Goal: Check status: Check status

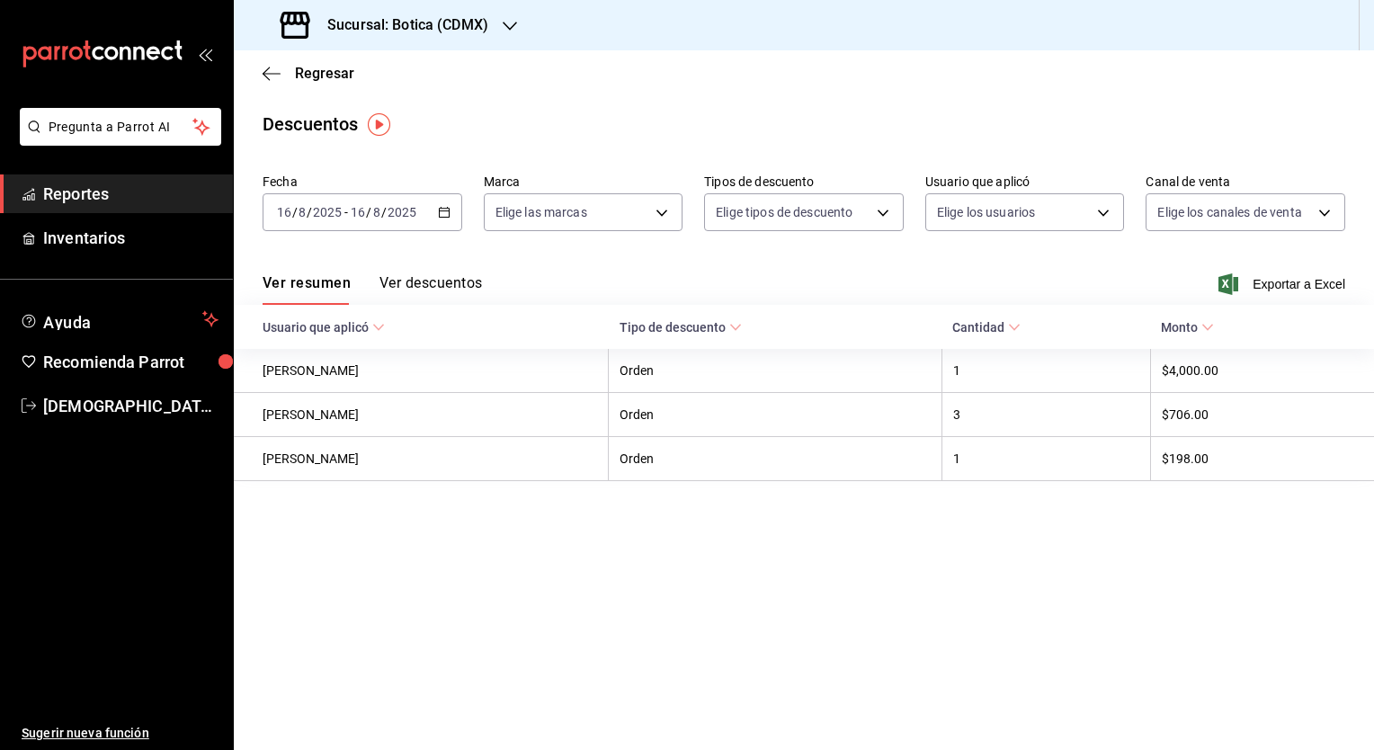
click at [129, 196] on span "Reportes" at bounding box center [130, 194] width 175 height 24
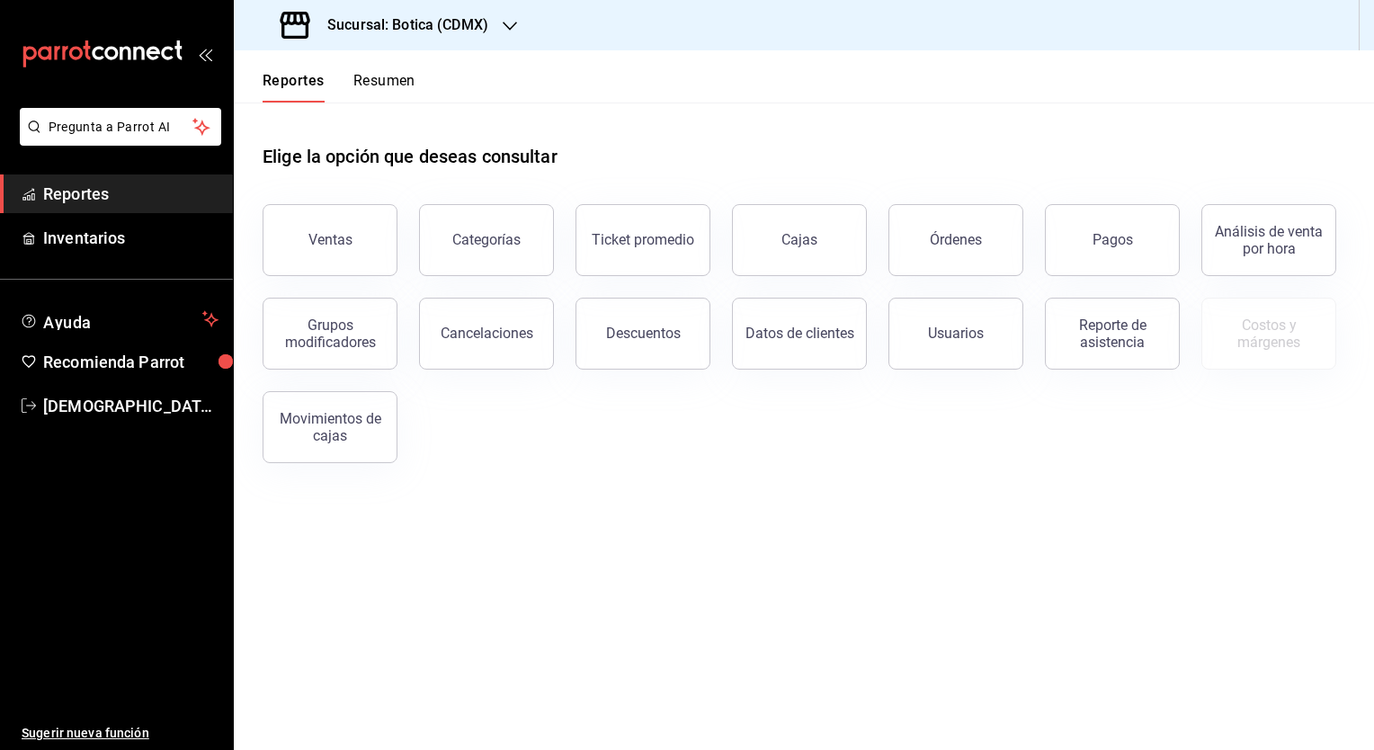
click at [367, 289] on div "Grupos modificadores" at bounding box center [319, 322] width 156 height 93
click at [370, 267] on button "Ventas" at bounding box center [329, 240] width 135 height 72
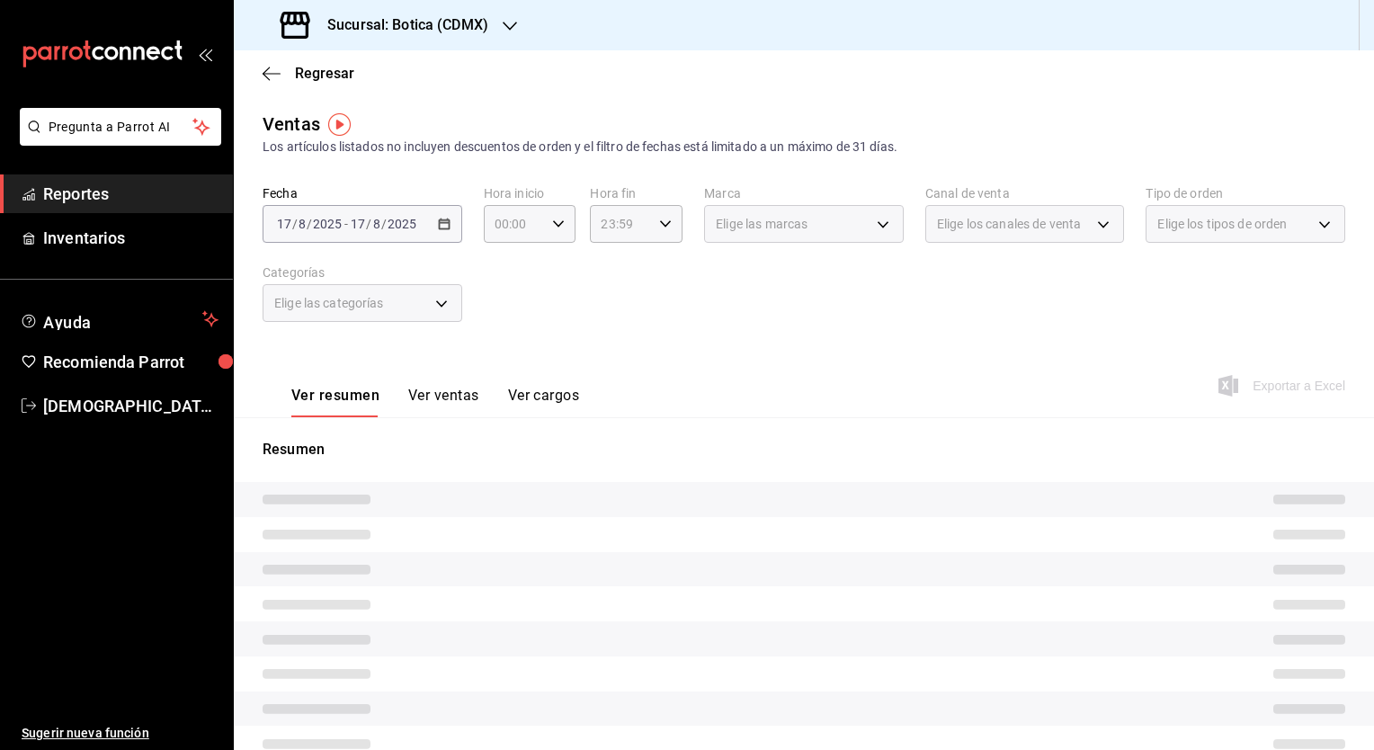
click at [451, 228] on div "[DATE] [DATE] - [DATE] [DATE]" at bounding box center [362, 224] width 200 height 38
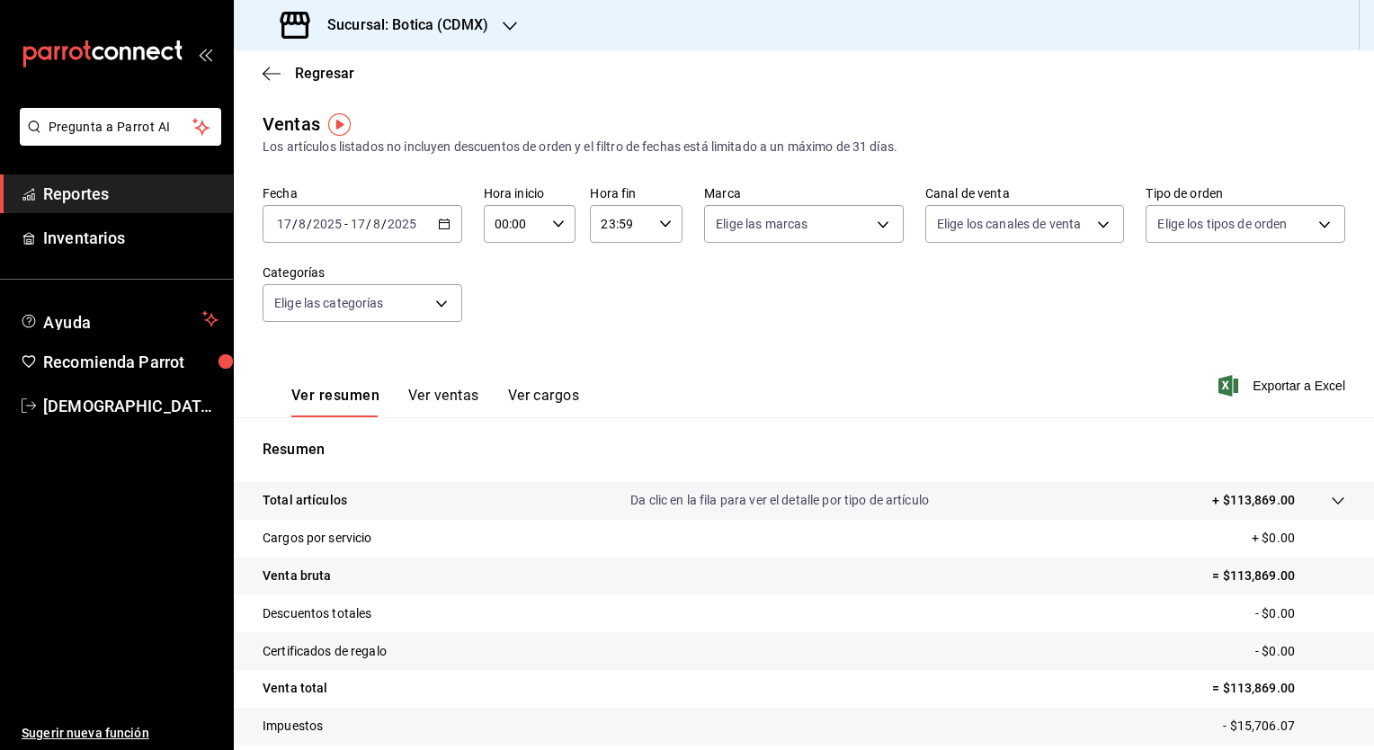
click at [449, 227] on div "[DATE] [DATE] - [DATE] [DATE]" at bounding box center [362, 224] width 200 height 38
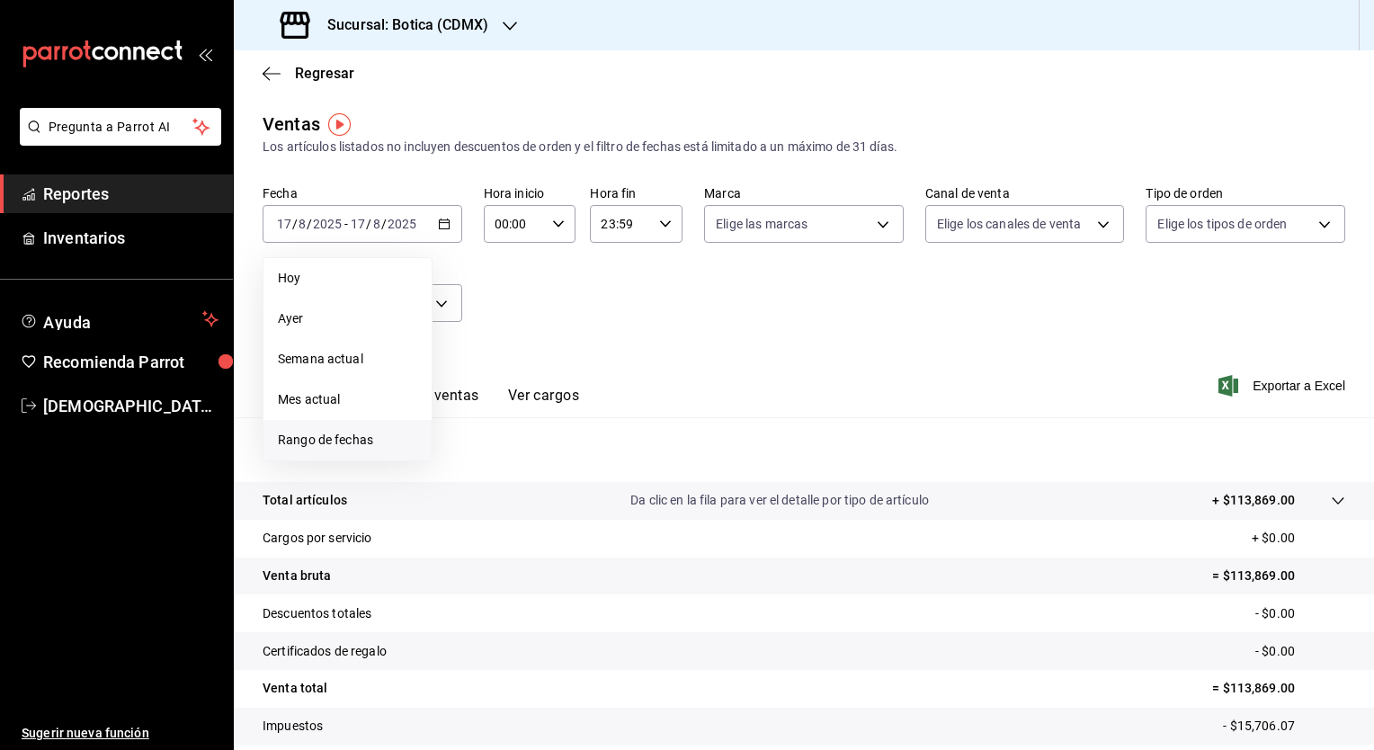
click at [321, 446] on span "Rango de fechas" at bounding box center [347, 440] width 139 height 19
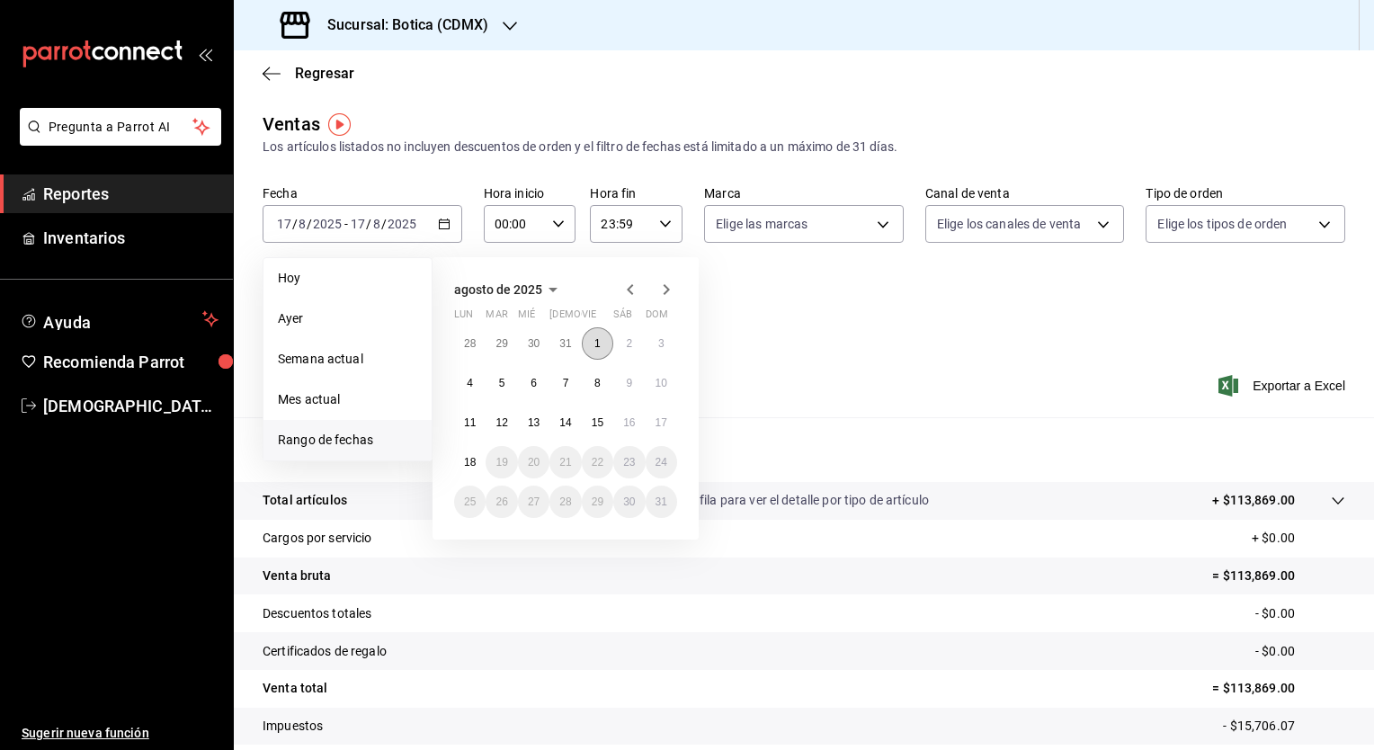
click at [600, 346] on button "1" at bounding box center [597, 343] width 31 height 32
click at [655, 422] on abbr "17" at bounding box center [661, 422] width 12 height 13
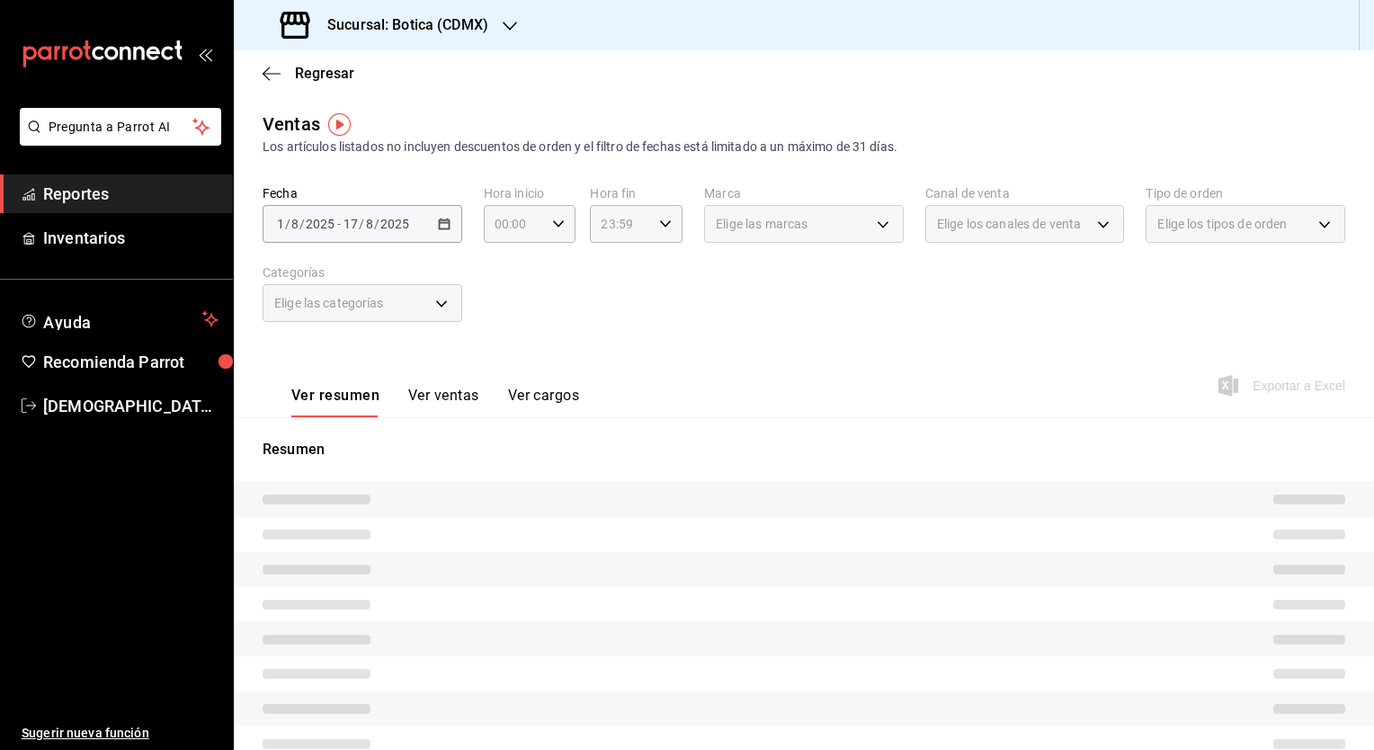
click at [449, 214] on div "[DATE] [DATE] - [DATE] [DATE]" at bounding box center [362, 224] width 200 height 38
click at [437, 232] on div "[DATE] [DATE] - [DATE] [DATE]" at bounding box center [362, 224] width 200 height 38
click at [431, 236] on div "[DATE] [DATE] - [DATE] [DATE]" at bounding box center [362, 224] width 200 height 38
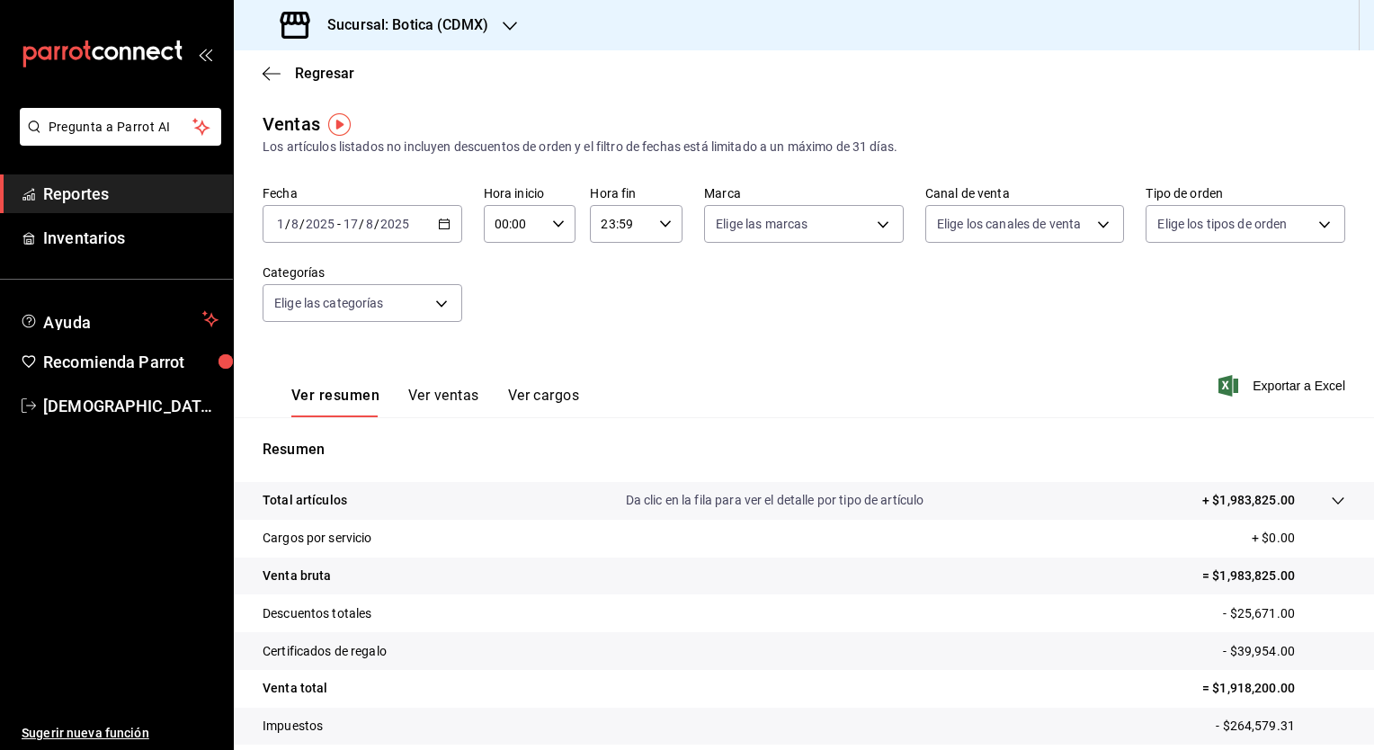
click at [439, 223] on icon "button" at bounding box center [444, 224] width 13 height 13
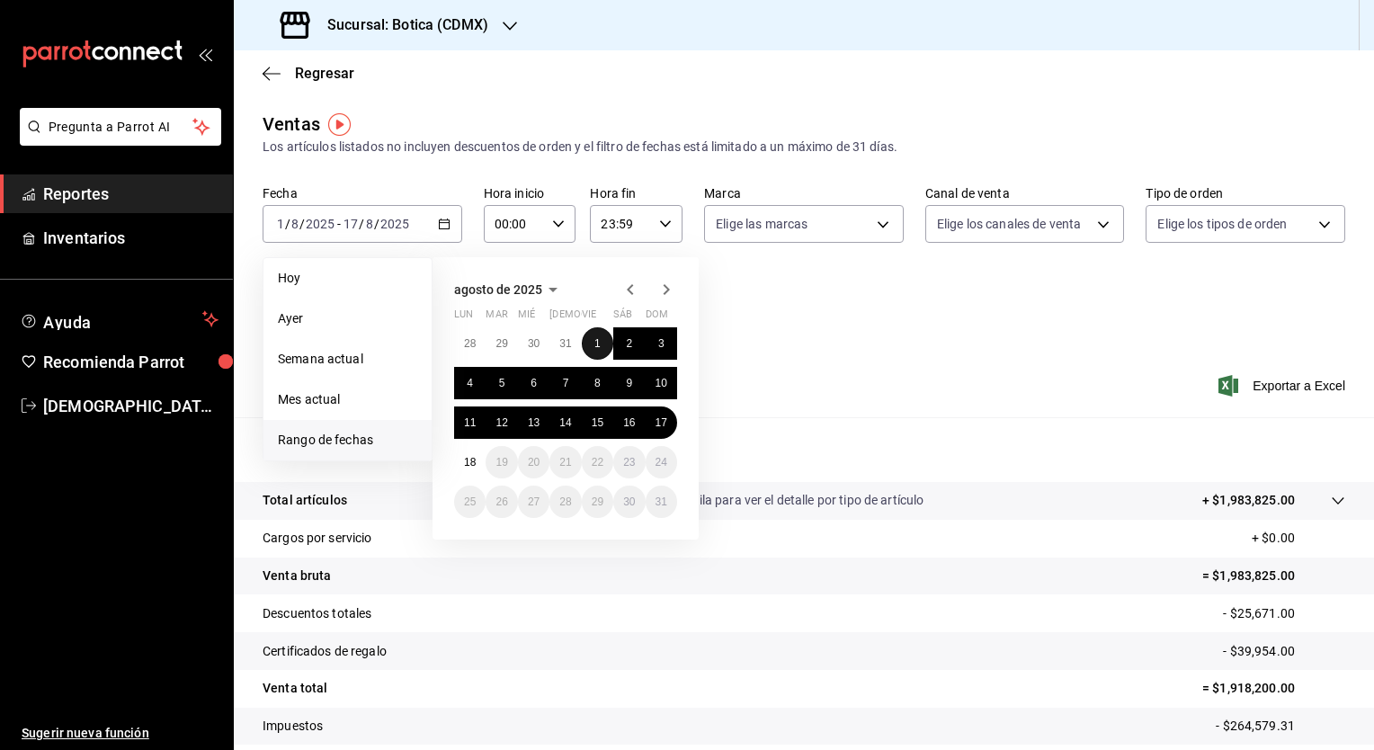
click at [601, 343] on button "1" at bounding box center [597, 343] width 31 height 32
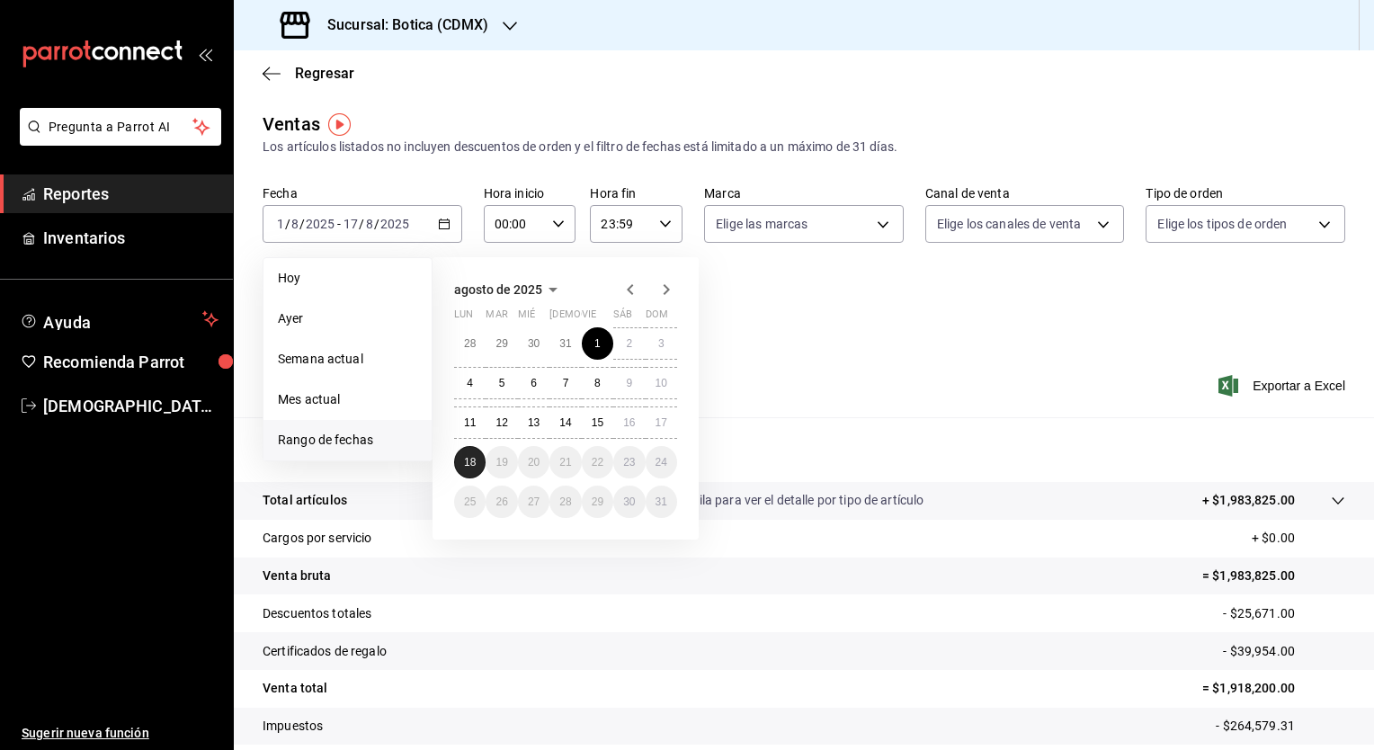
click at [476, 451] on button "18" at bounding box center [469, 462] width 31 height 32
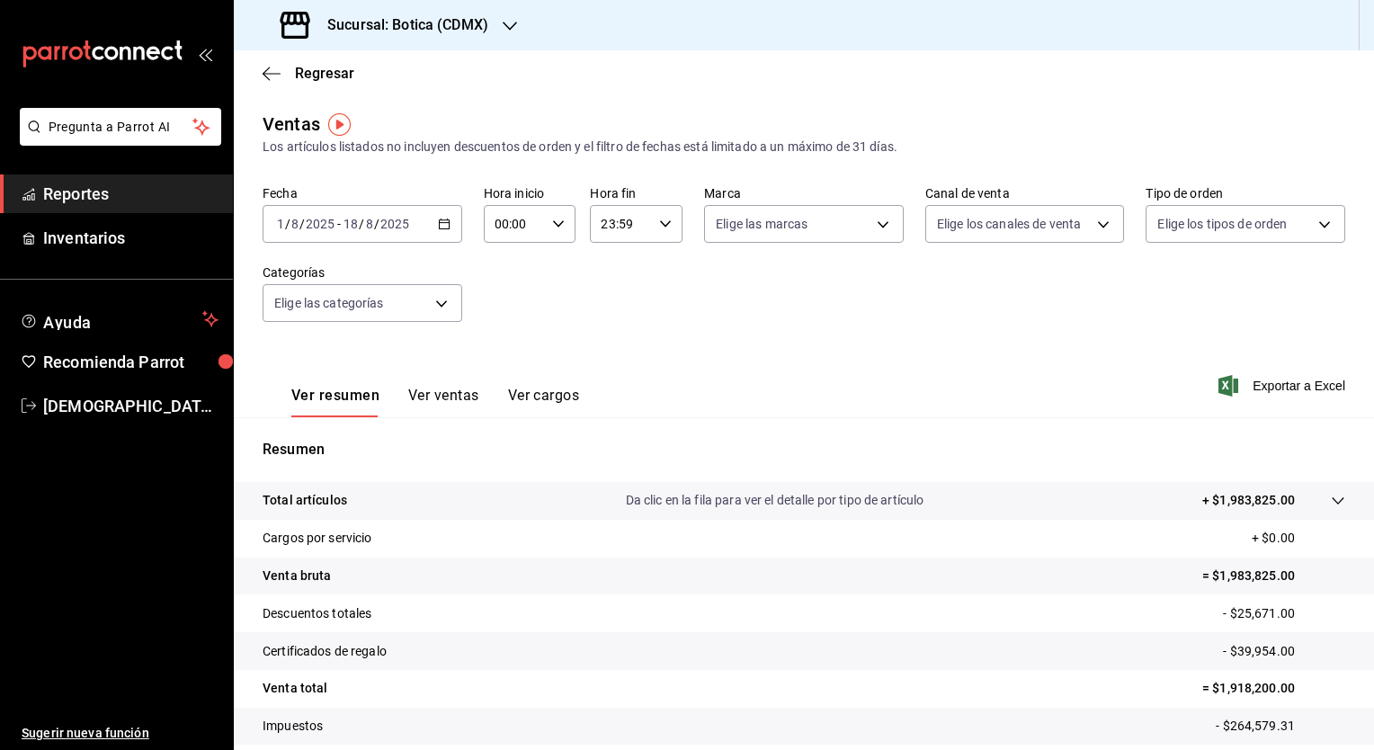
scroll to position [111, 0]
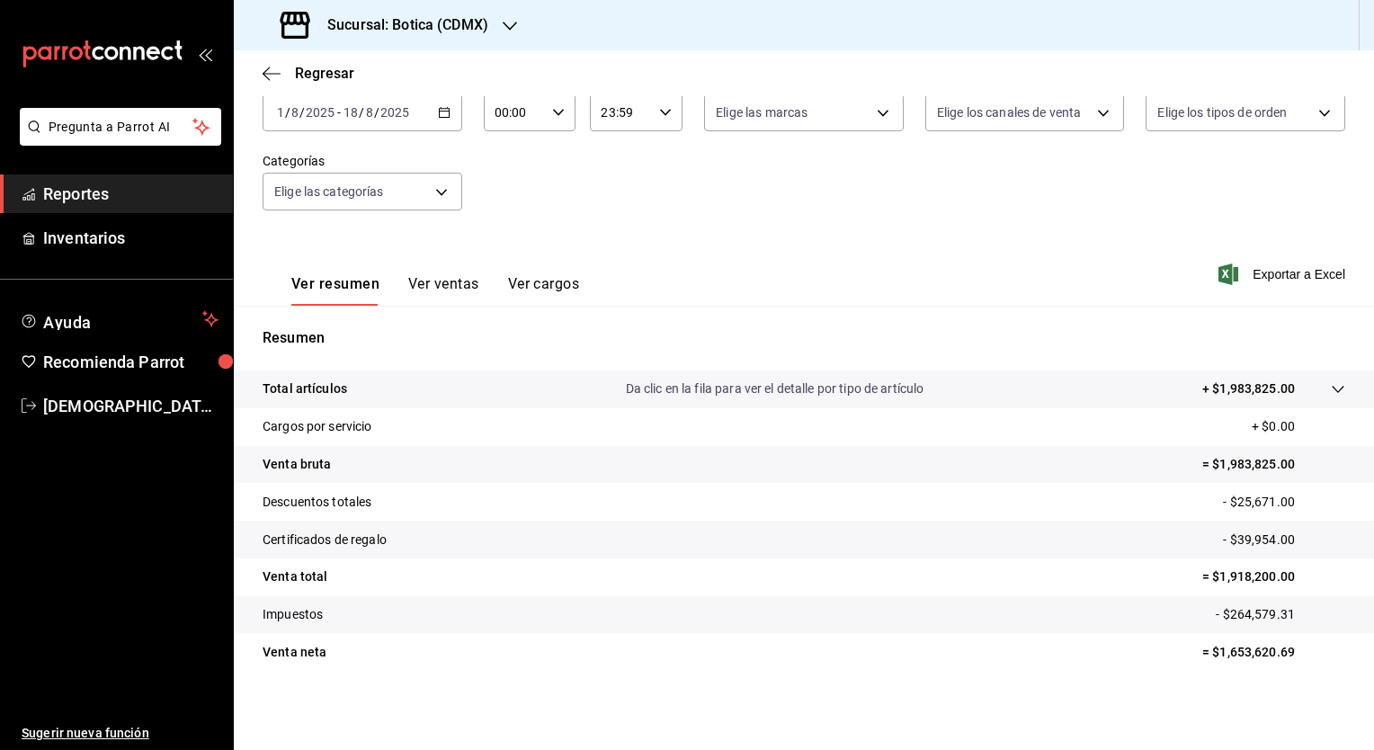
click at [1091, 413] on tr "Cargos por servicio + $0.00" at bounding box center [804, 427] width 1140 height 38
